Goal: Transaction & Acquisition: Purchase product/service

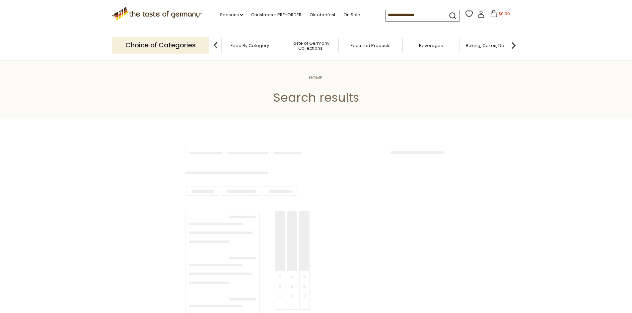
type input "**********"
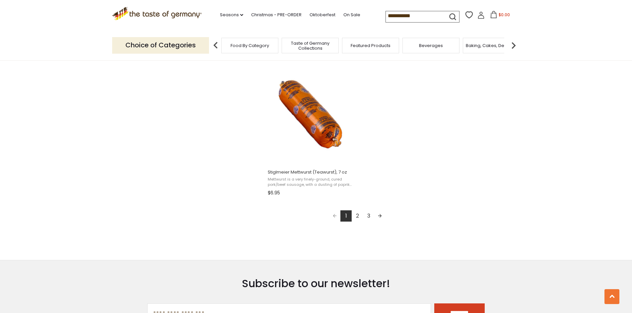
scroll to position [1161, 0]
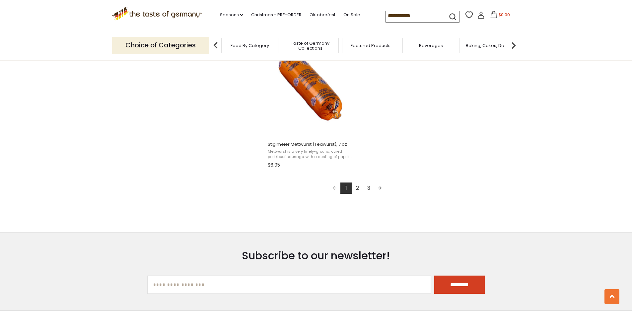
click at [367, 188] on link "3" at bounding box center [368, 188] width 11 height 11
